Goal: Information Seeking & Learning: Stay updated

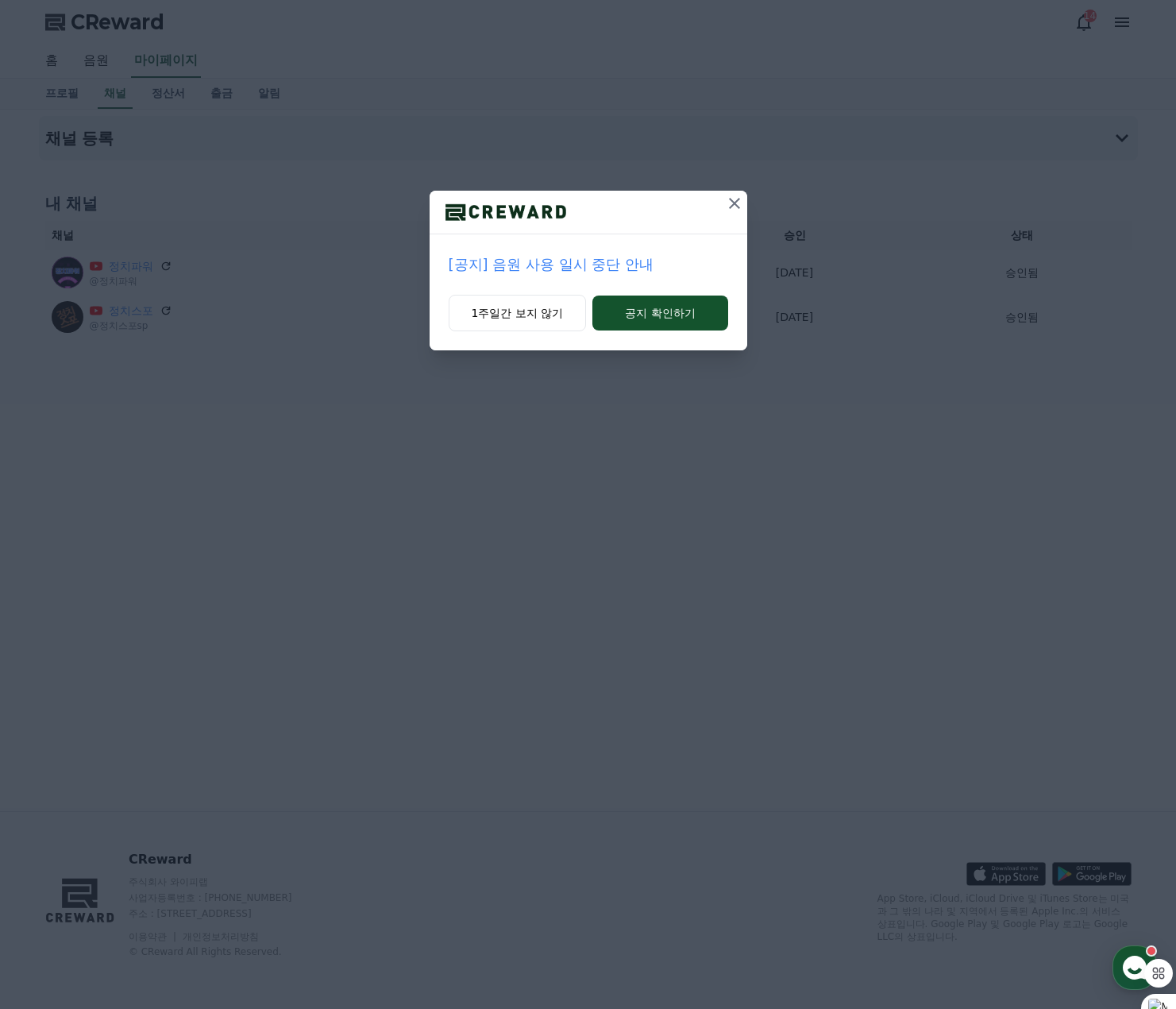
click at [565, 268] on p "[공지] 음원 사용 일시 중단 안내" at bounding box center [588, 264] width 279 height 22
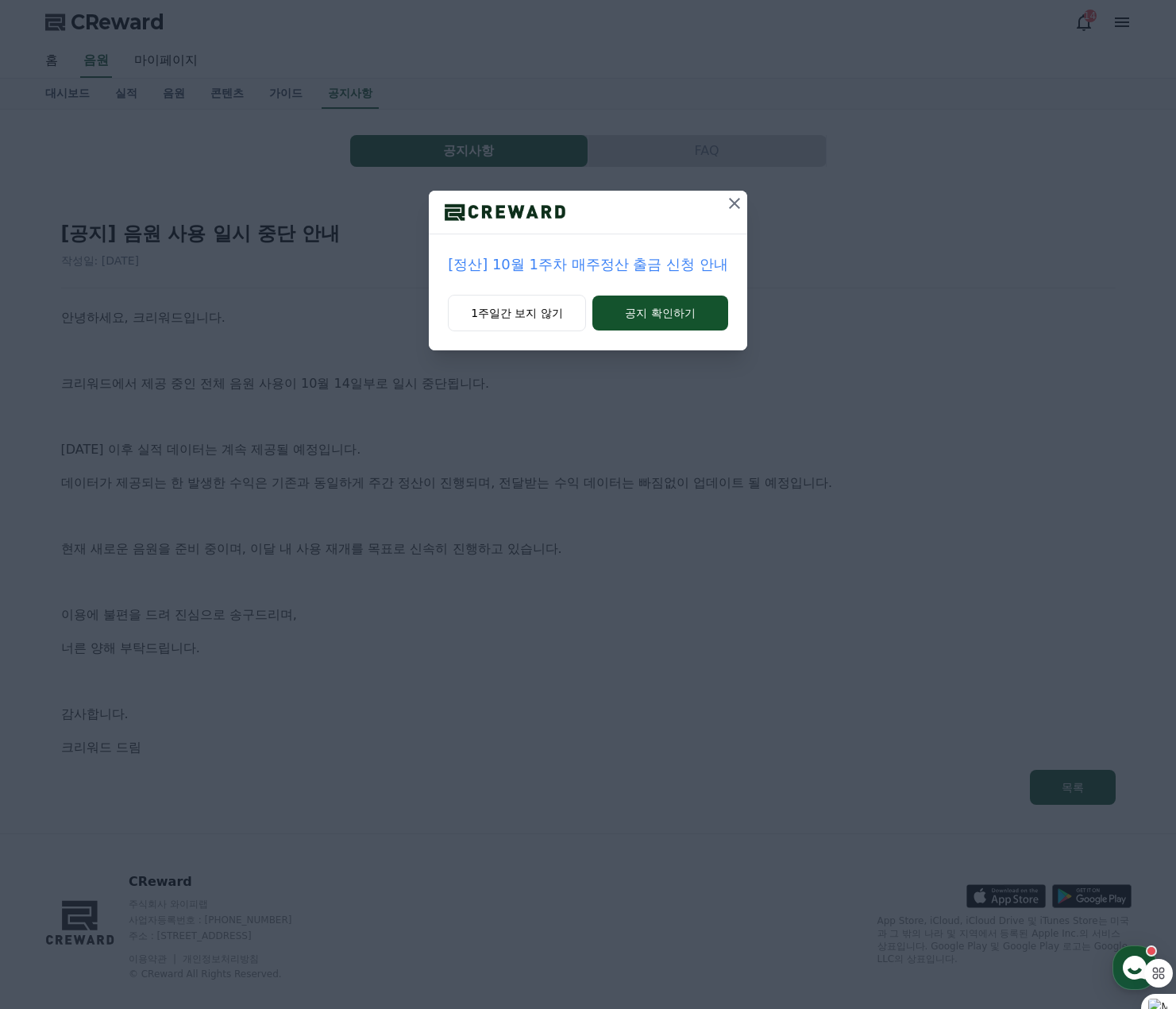
click at [732, 206] on icon at bounding box center [734, 203] width 19 height 19
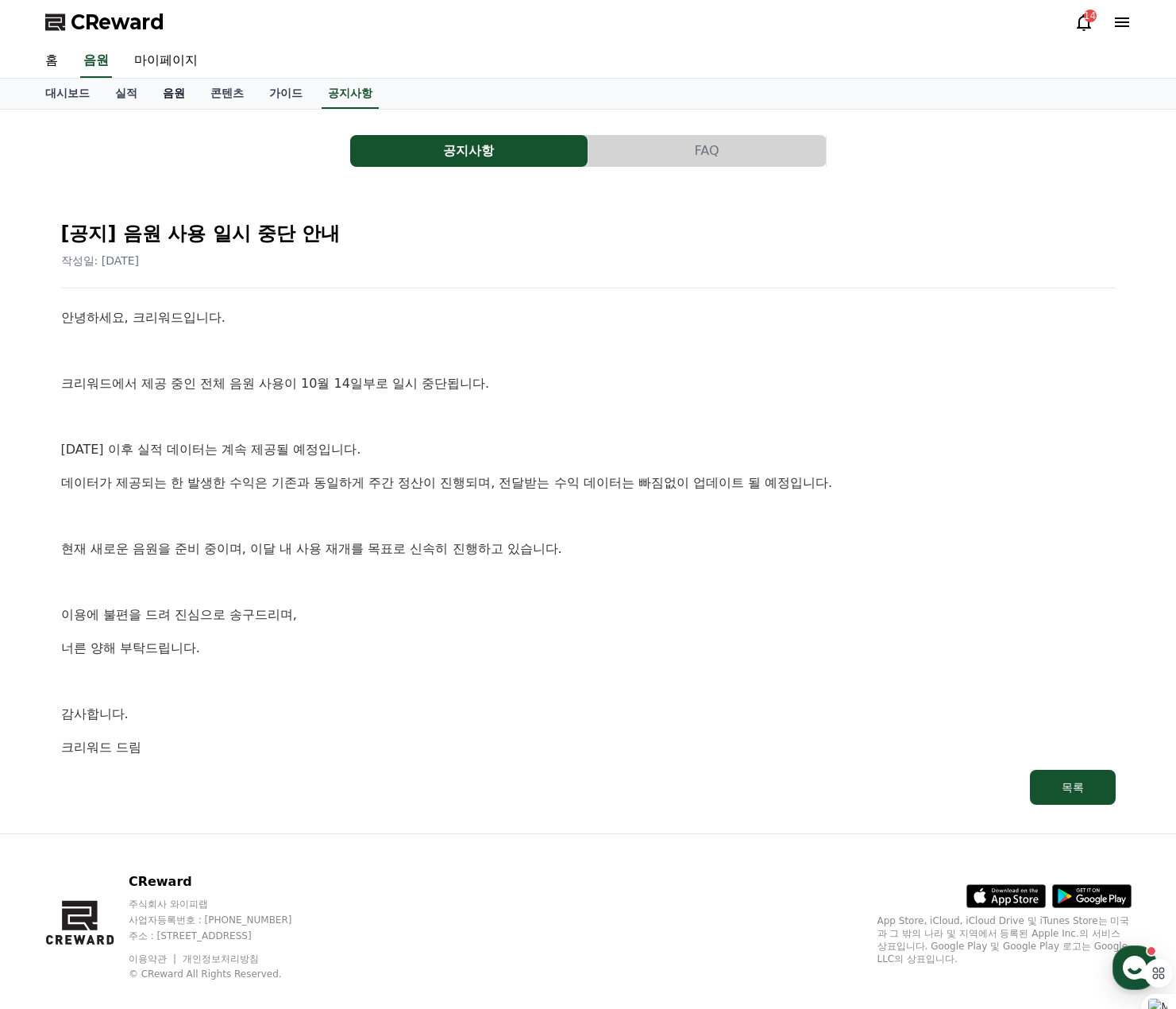
click at [174, 108] on link "음원" at bounding box center [174, 94] width 48 height 31
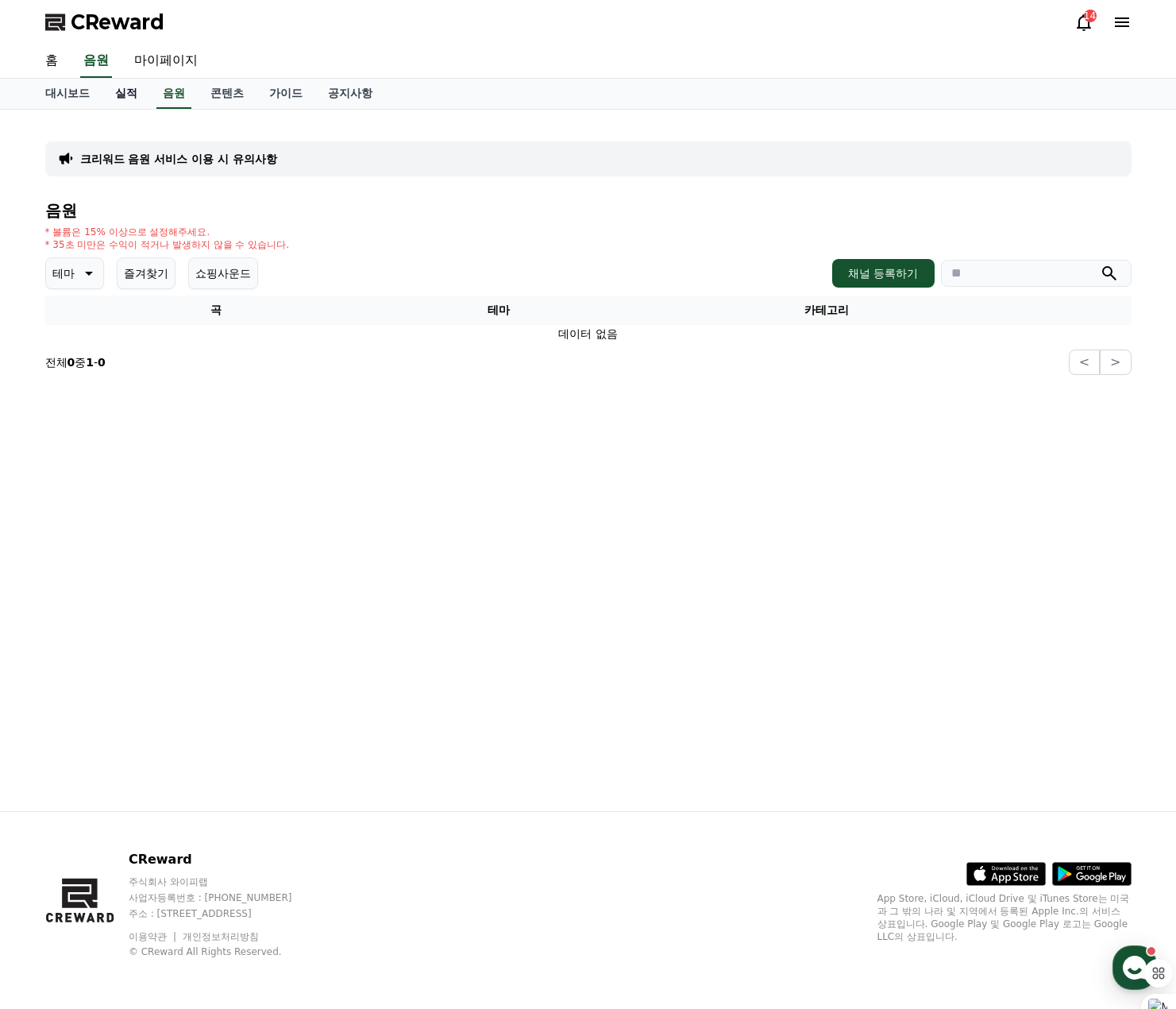
click at [131, 99] on link "실적" at bounding box center [127, 94] width 48 height 31
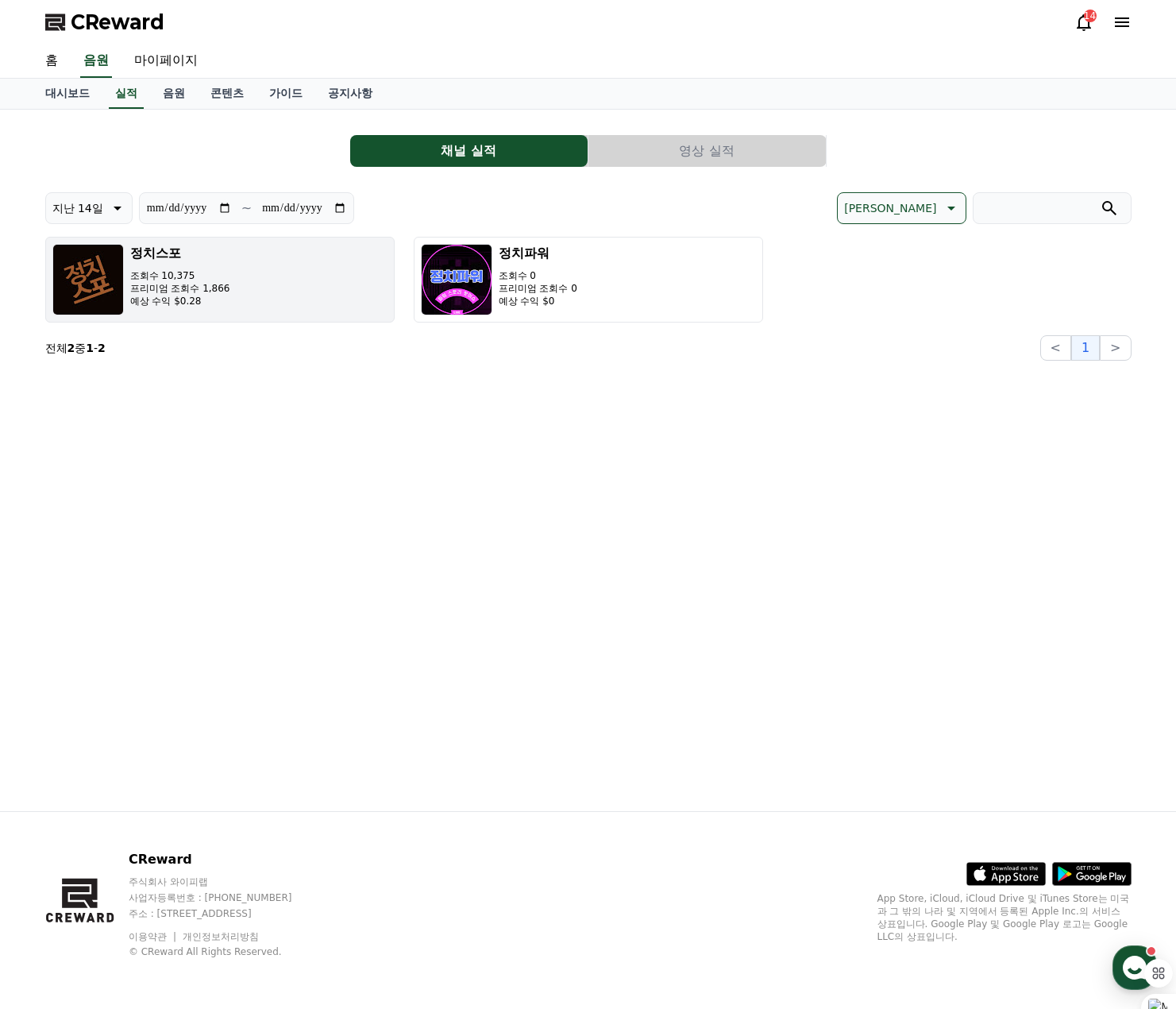
click at [214, 267] on div "정치스포 조회수 10,375 프리미엄 조회수 1,866 예상 수익 $0.28" at bounding box center [180, 279] width 100 height 71
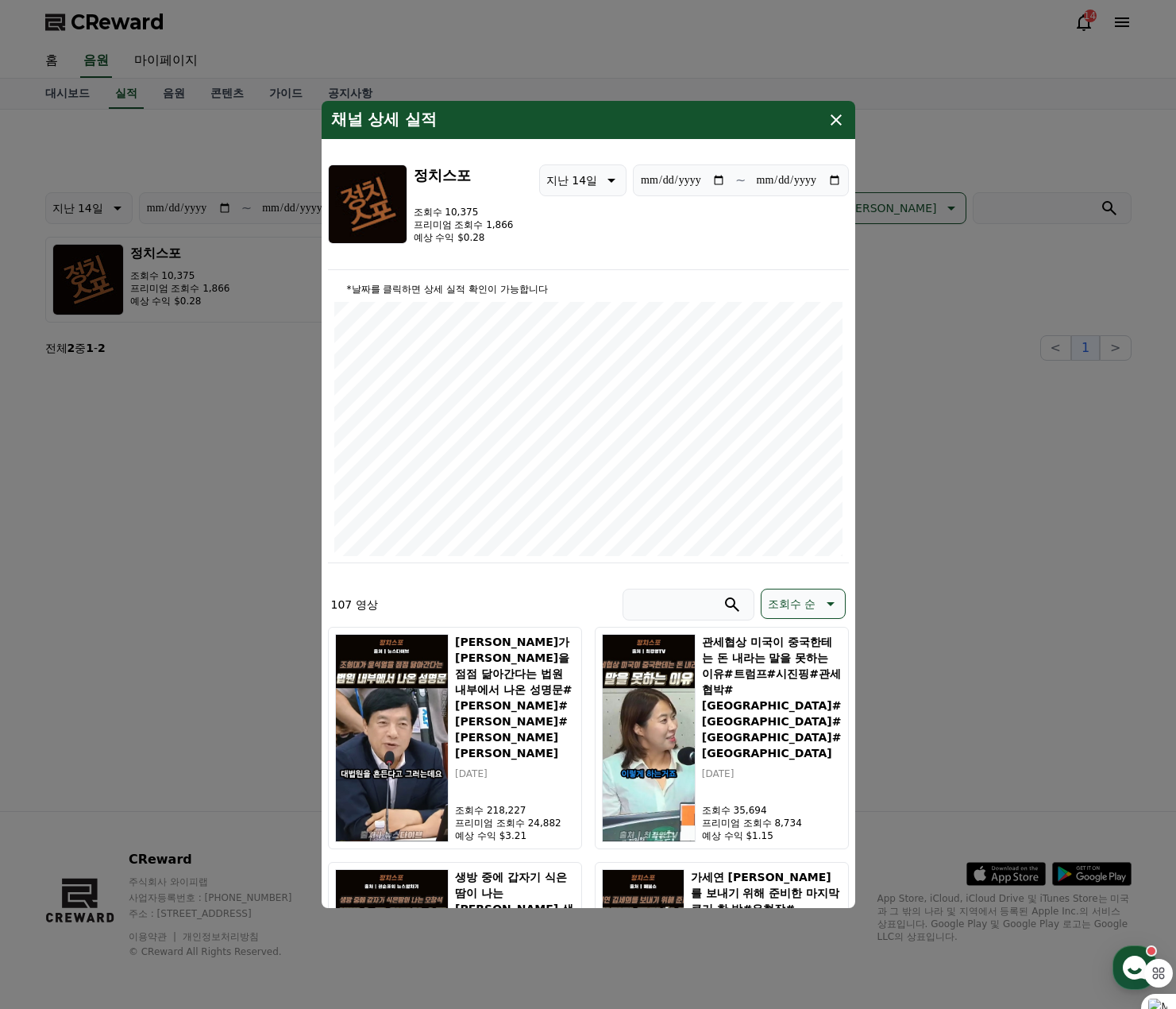
click at [844, 113] on icon "modal" at bounding box center [836, 120] width 19 height 19
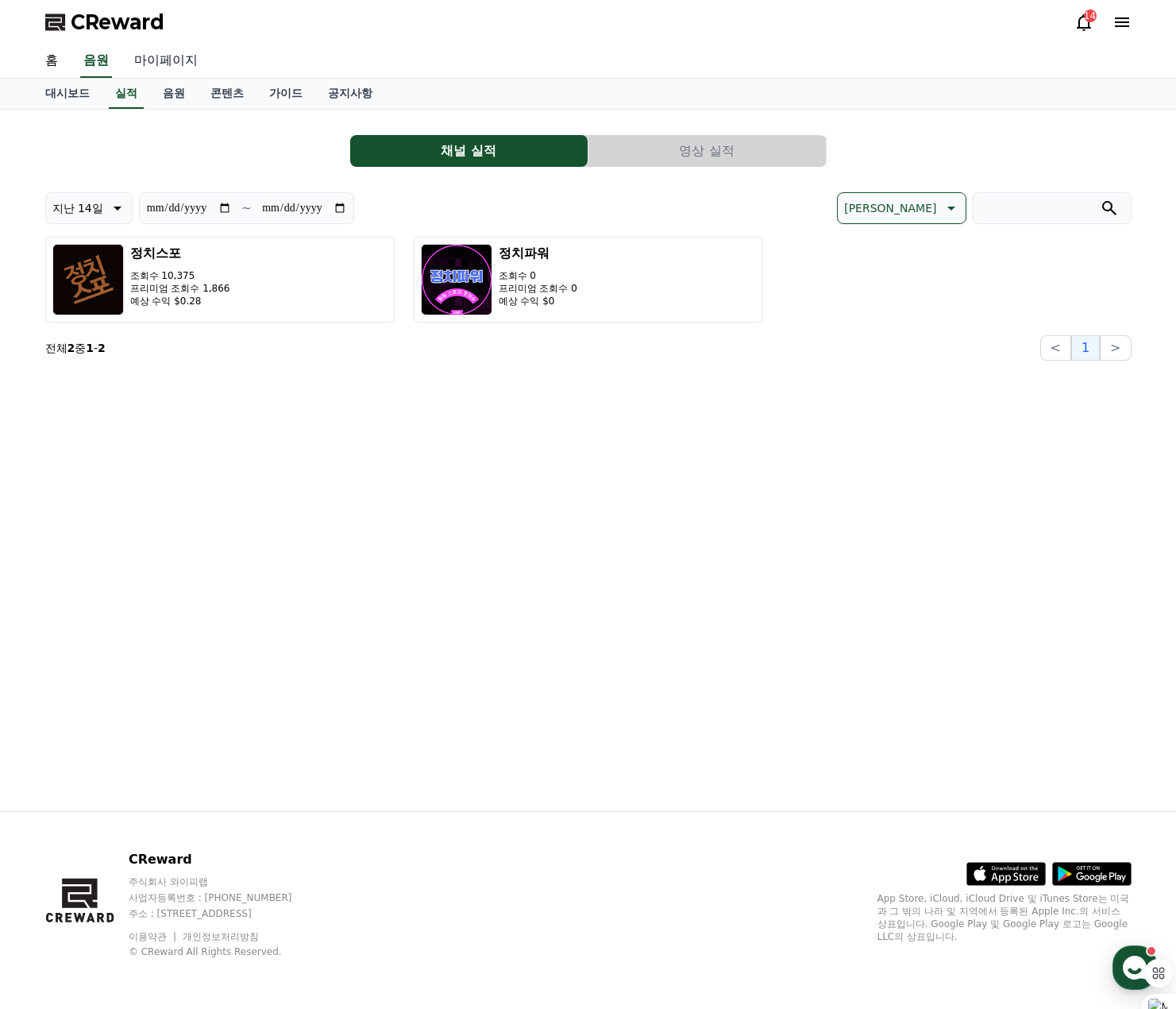
click at [180, 49] on link "마이페이지" at bounding box center [166, 60] width 89 height 33
select select "**********"
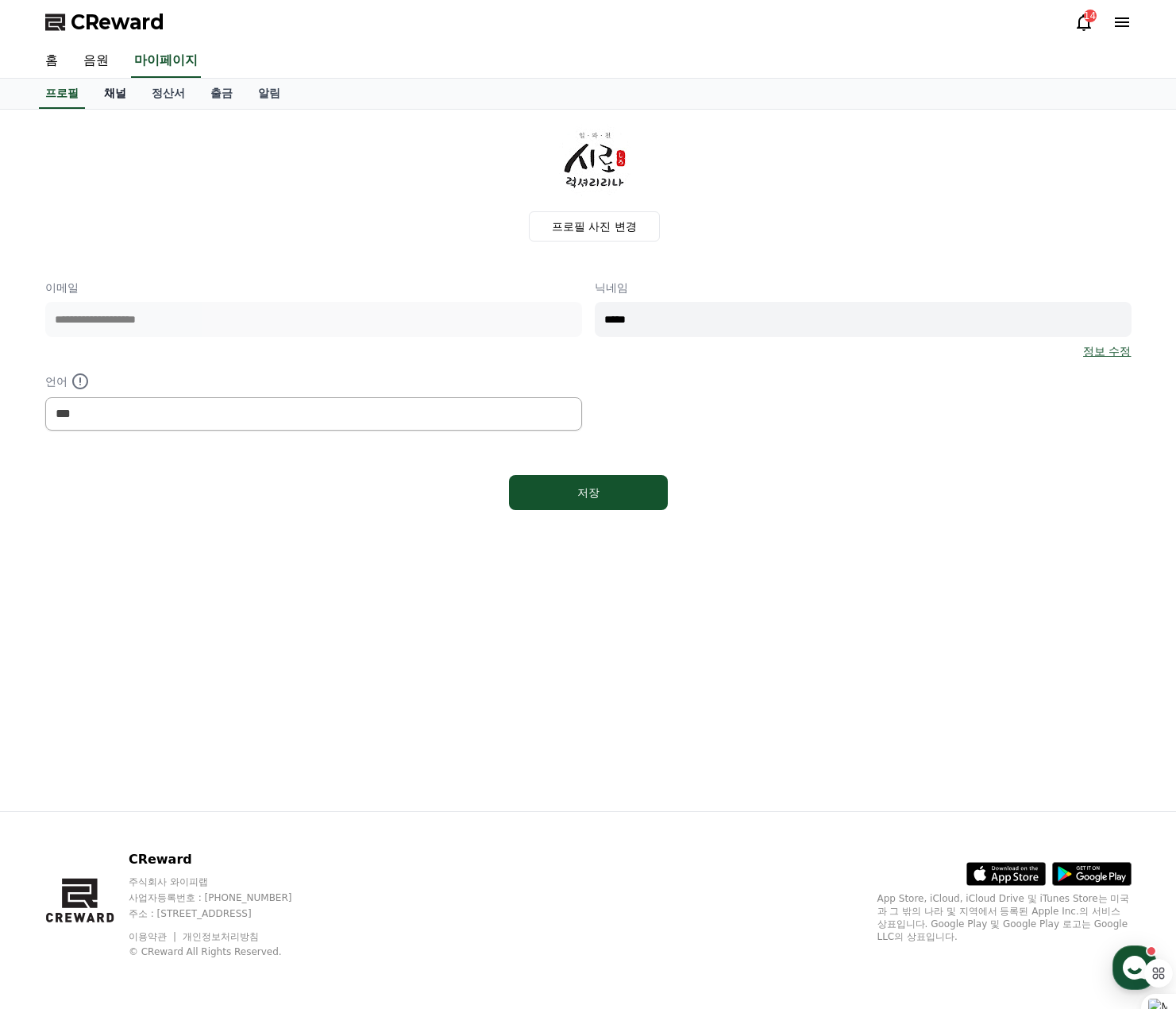
click at [118, 102] on link "채널" at bounding box center [115, 94] width 48 height 31
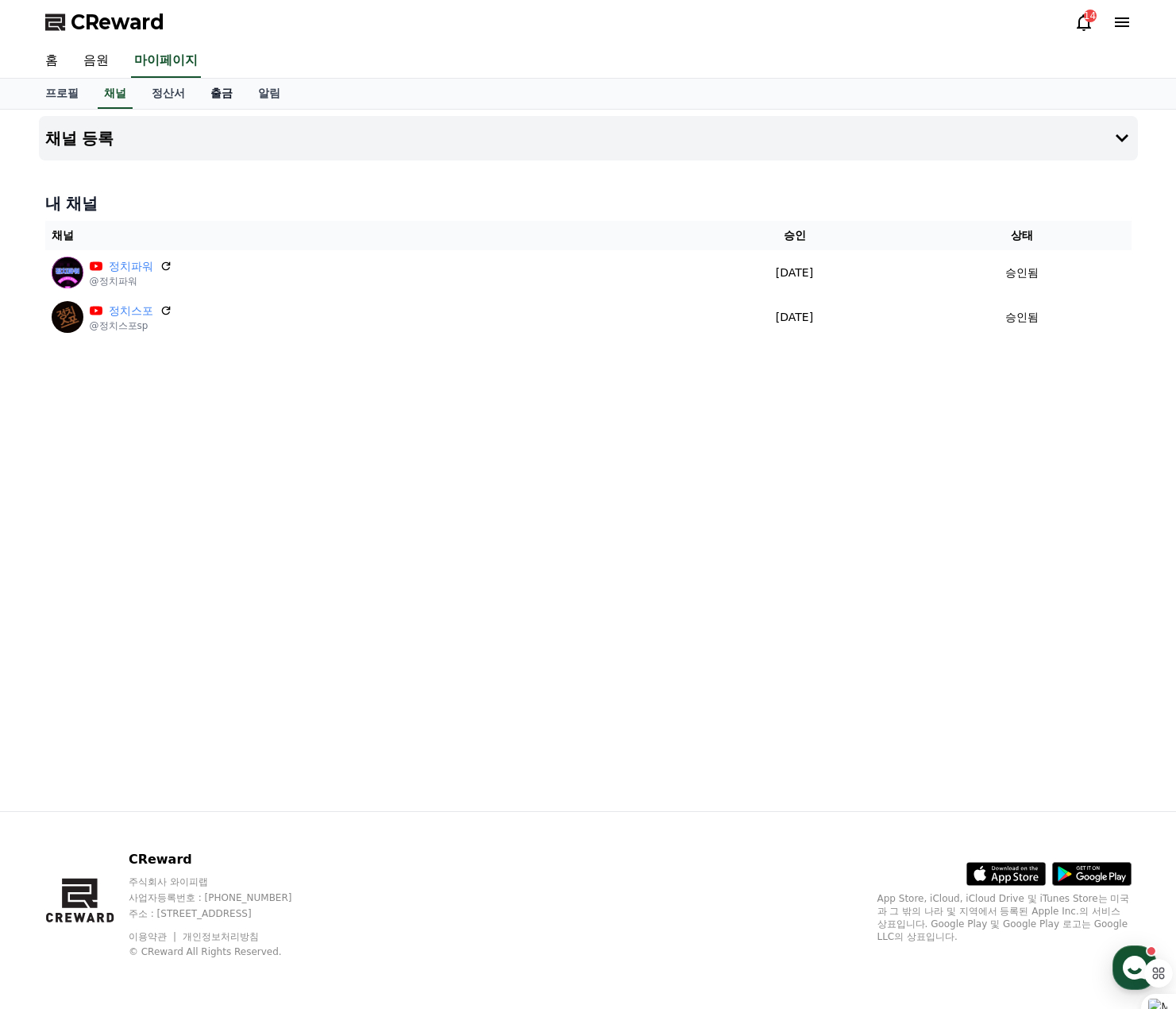
click at [209, 93] on link "출금" at bounding box center [222, 94] width 48 height 31
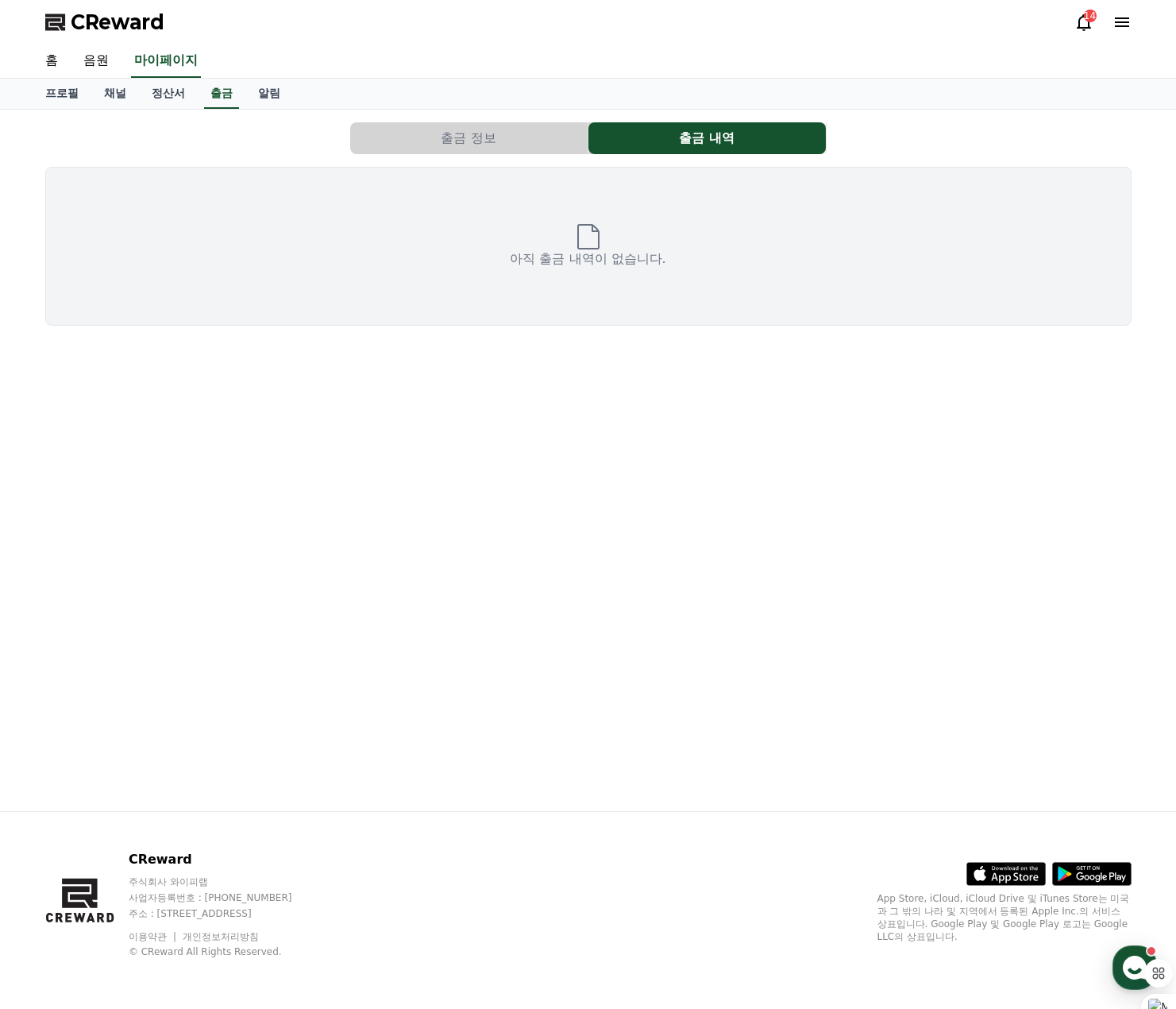
click at [464, 134] on button "출금 정보" at bounding box center [469, 138] width 238 height 31
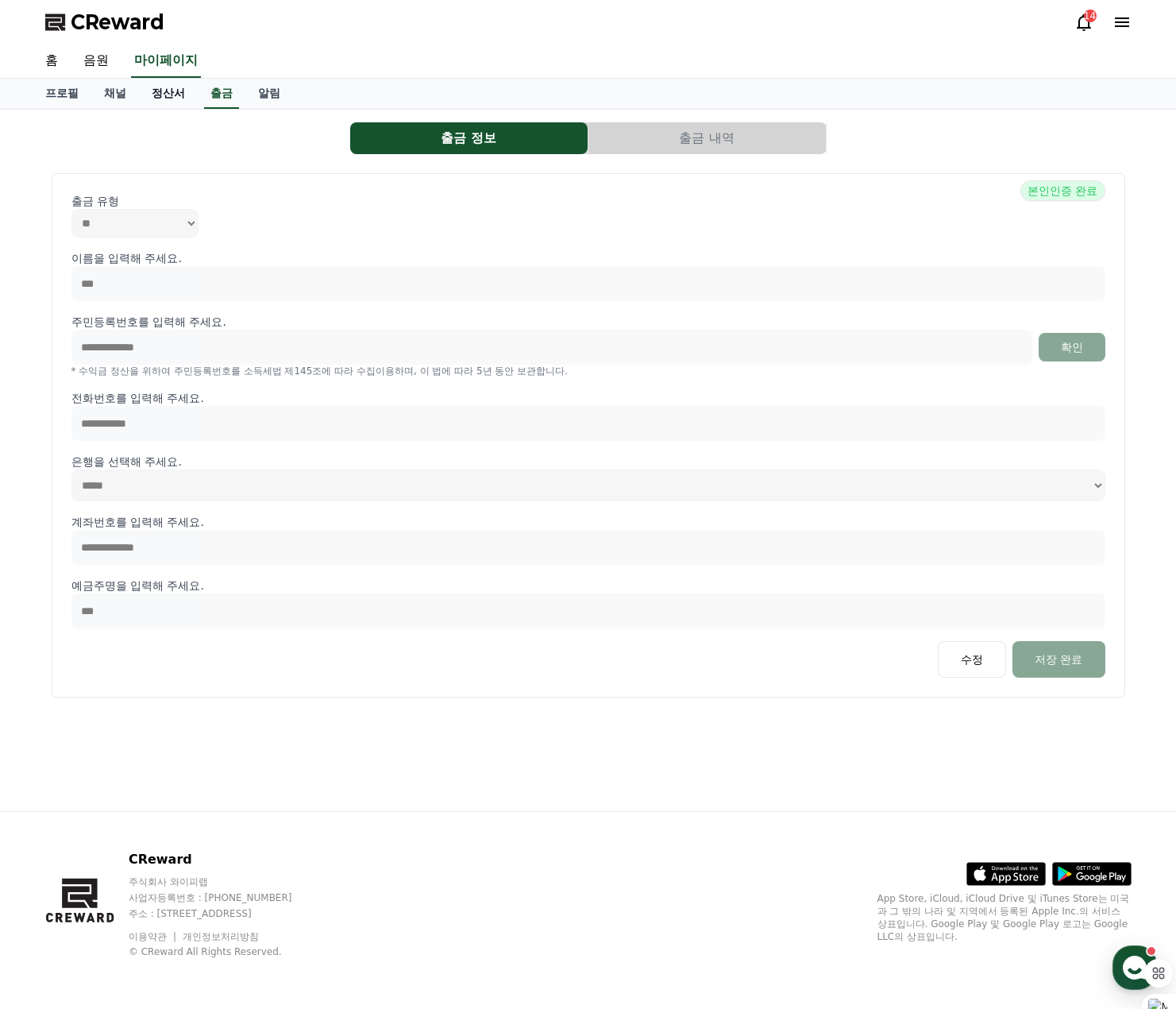
click at [162, 104] on link "정산서" at bounding box center [168, 94] width 59 height 31
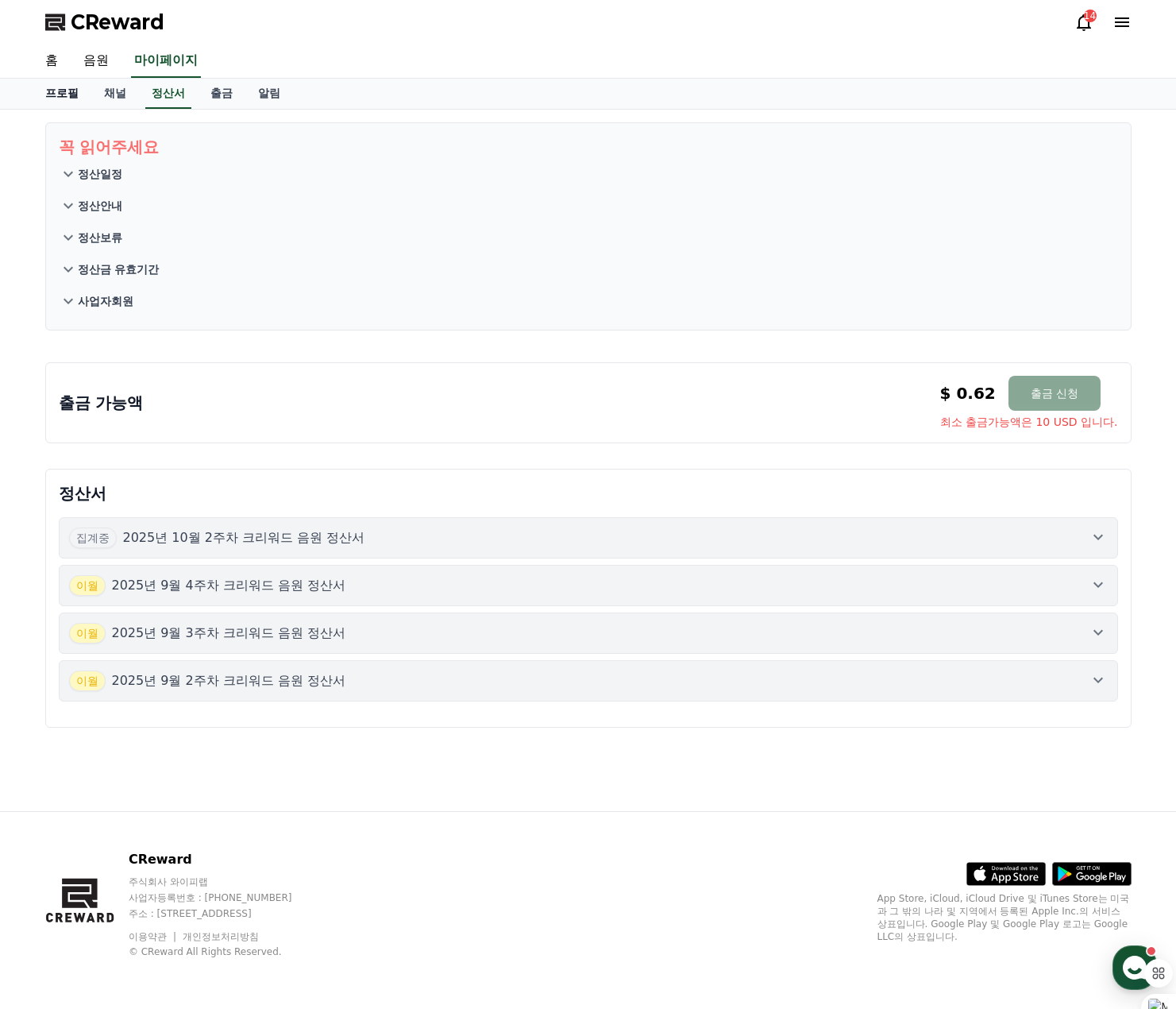
click at [47, 101] on link "프로필" at bounding box center [61, 94] width 59 height 31
select select "**********"
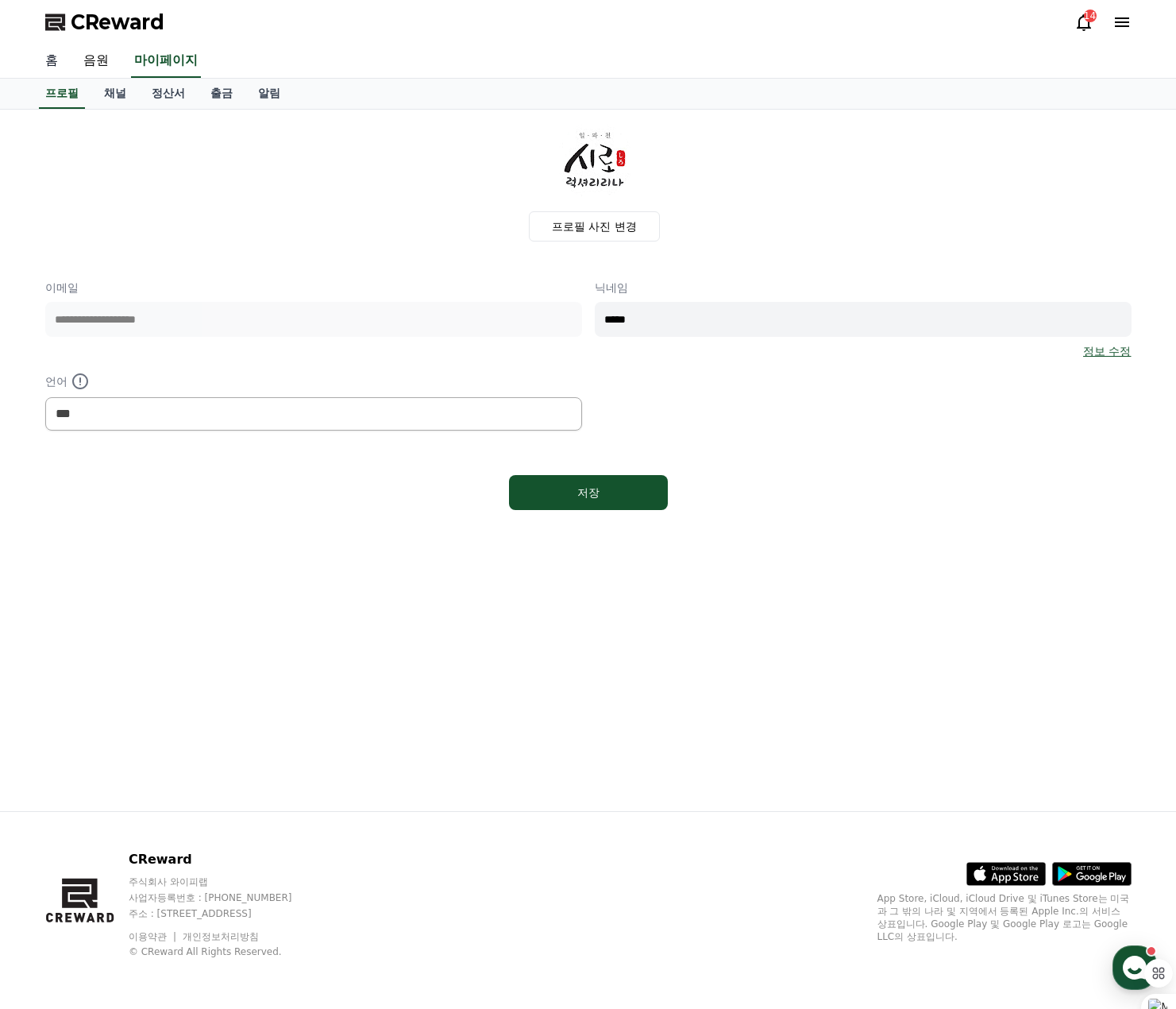
click at [57, 59] on link "홈" at bounding box center [51, 60] width 38 height 33
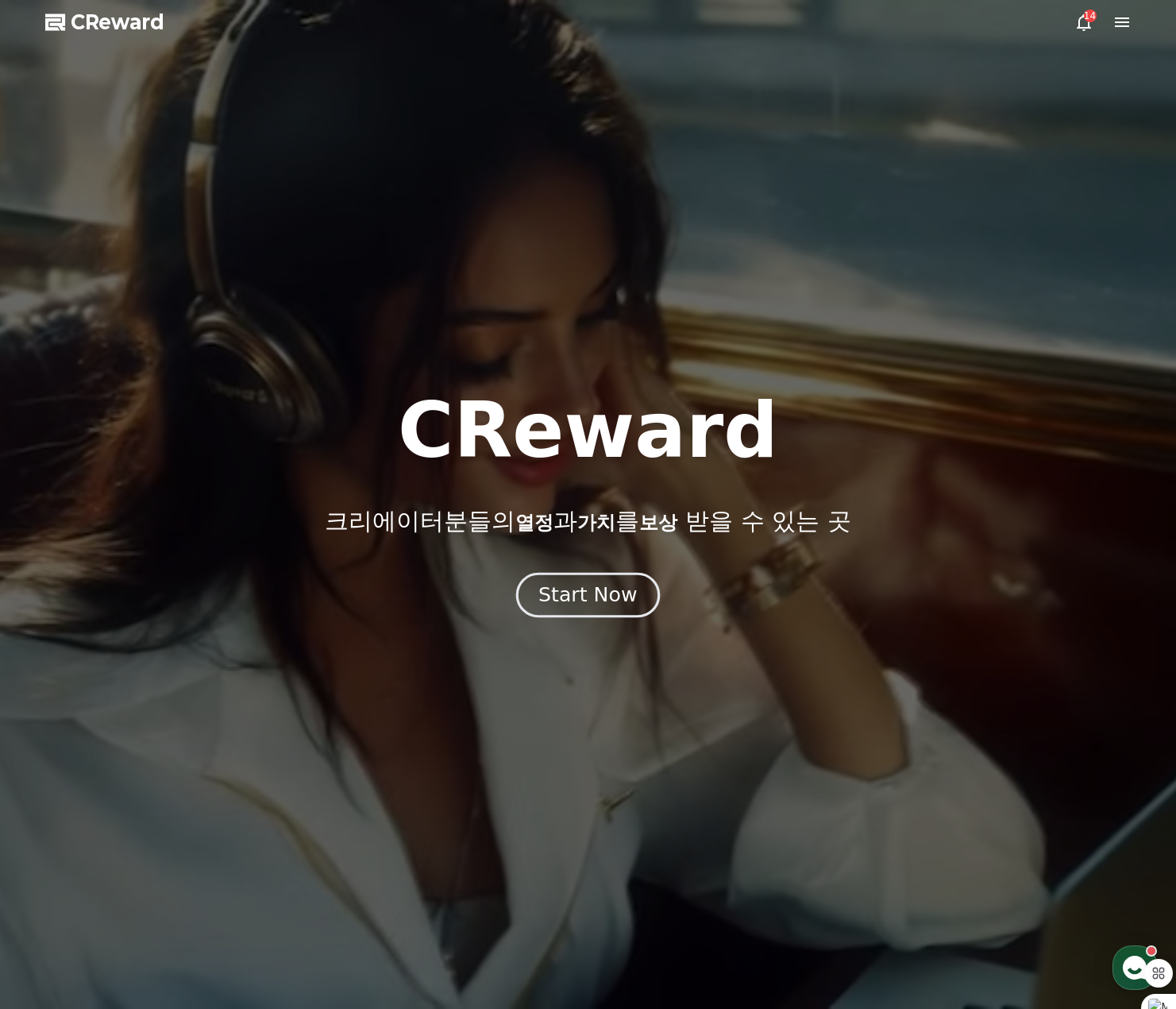
click at [544, 593] on button "Start Now" at bounding box center [588, 595] width 143 height 45
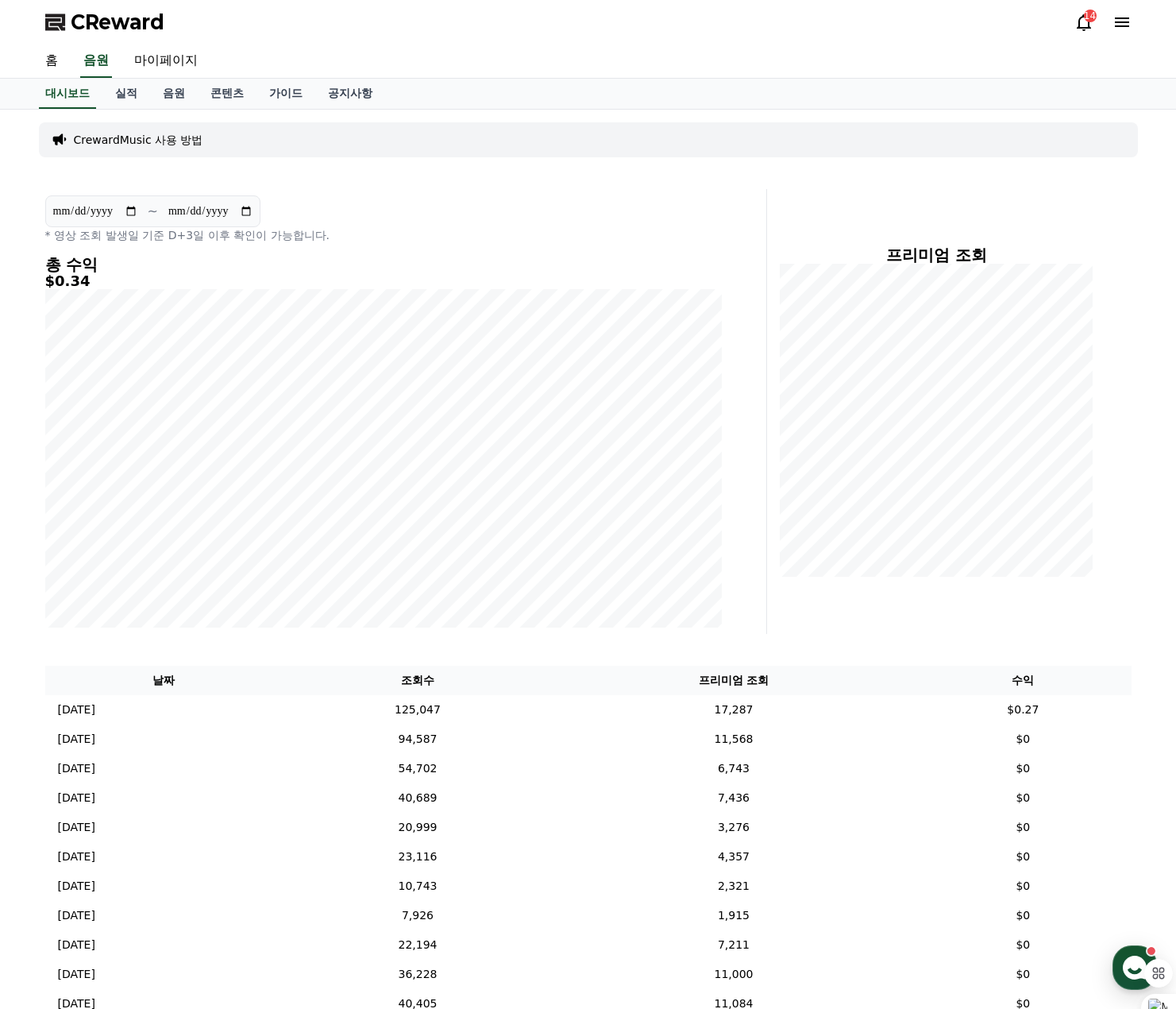
click at [1084, 20] on div "14" at bounding box center [1089, 15] width 13 height 13
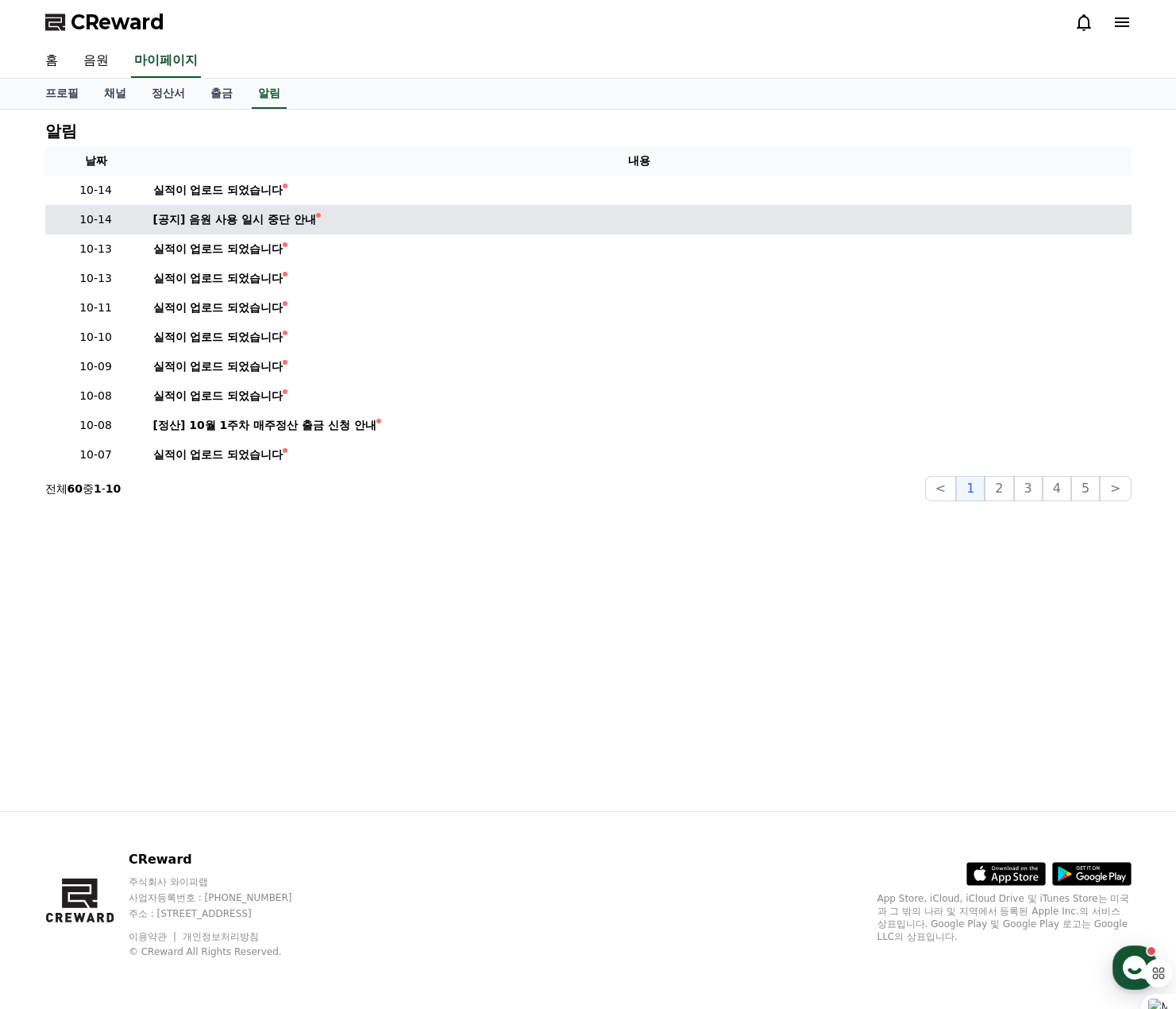
click at [226, 228] on td "[공지] 음원 사용 일시 중단 안내" at bounding box center [639, 219] width 985 height 30
click at [224, 225] on div "[공지] 음원 사용 일시 중단 안내" at bounding box center [234, 220] width 163 height 17
